Goal: Information Seeking & Learning: Find specific fact

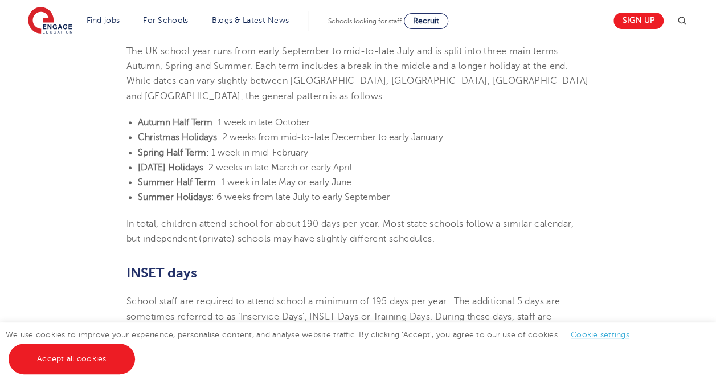
scroll to position [465, 0]
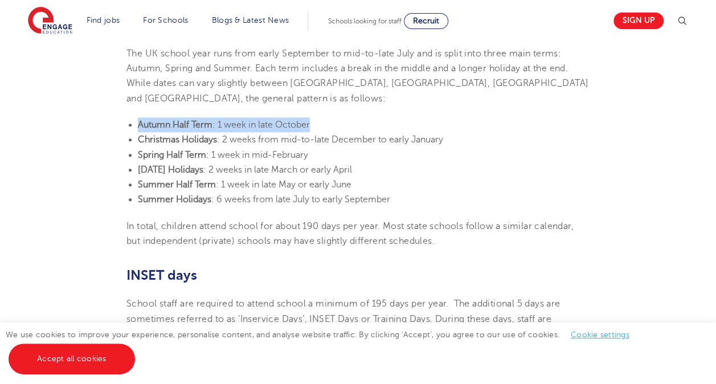
drag, startPoint x: 315, startPoint y: 108, endPoint x: 120, endPoint y: 106, distance: 195.9
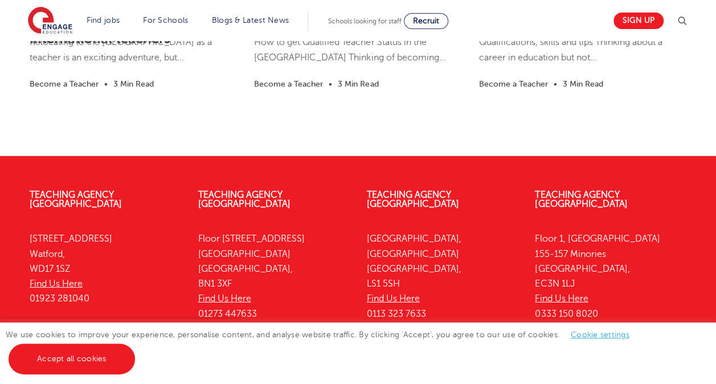
scroll to position [1696, 0]
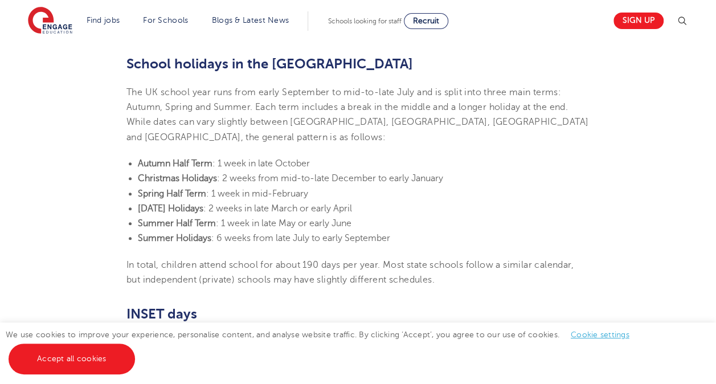
scroll to position [421, 0]
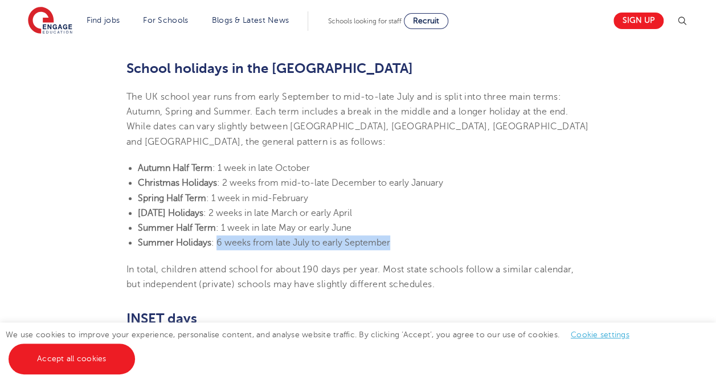
drag, startPoint x: 402, startPoint y: 222, endPoint x: 215, endPoint y: 231, distance: 187.0
click at [215, 235] on li "Summer Holidays : 6 weeks from late July to early September" at bounding box center [363, 242] width 451 height 15
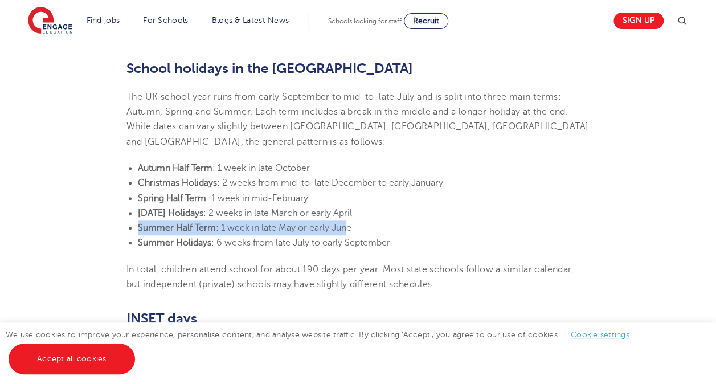
drag, startPoint x: 215, startPoint y: 231, endPoint x: 348, endPoint y: 217, distance: 133.9
click at [348, 220] on li "Summer Half Term : 1 week in late May or early June" at bounding box center [363, 227] width 451 height 15
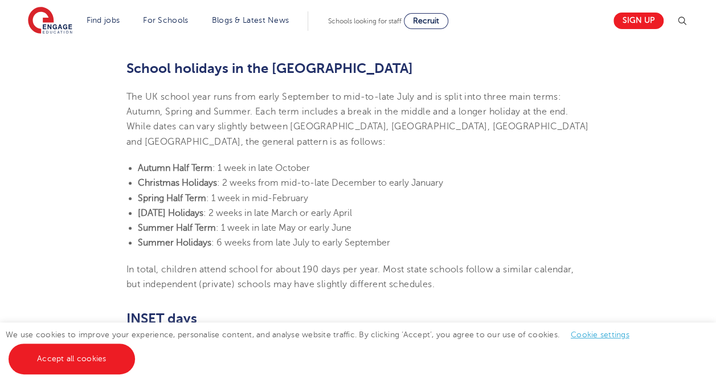
drag, startPoint x: 348, startPoint y: 217, endPoint x: 356, endPoint y: 211, distance: 10.1
click at [356, 220] on li "Summer Half Term : 1 week in late May or early June" at bounding box center [363, 227] width 451 height 15
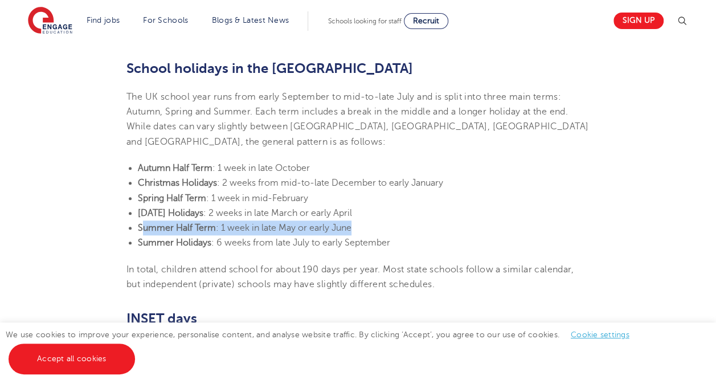
drag, startPoint x: 356, startPoint y: 211, endPoint x: 145, endPoint y: 213, distance: 211.8
click at [145, 220] on li "Summer Half Term : 1 week in late May or early June" at bounding box center [363, 227] width 451 height 15
click at [146, 223] on b "Summer Half Term" at bounding box center [177, 228] width 78 height 10
drag, startPoint x: 139, startPoint y: 210, endPoint x: 355, endPoint y: 211, distance: 215.8
click at [355, 220] on li "Summer Half Term : 1 week in late May or early June" at bounding box center [363, 227] width 451 height 15
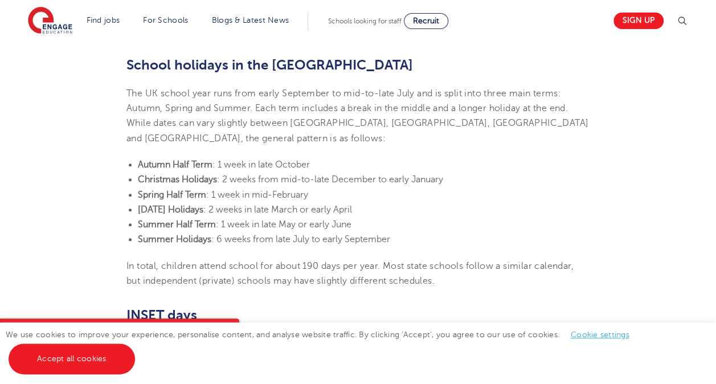
scroll to position [399, 0]
